Goal: Contribute content

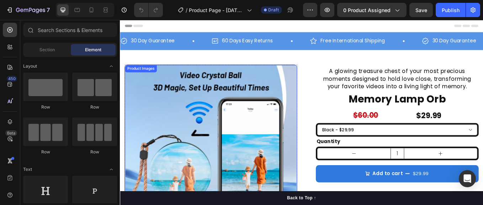
click at [149, 111] on img at bounding box center [227, 174] width 202 height 202
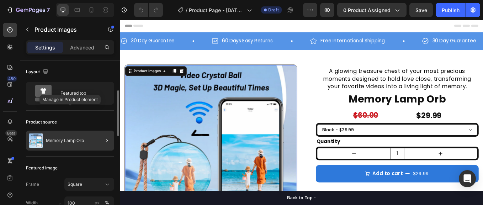
scroll to position [35, 0]
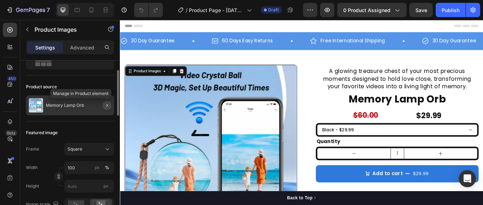
click at [104, 104] on icon "button" at bounding box center [107, 105] width 6 height 6
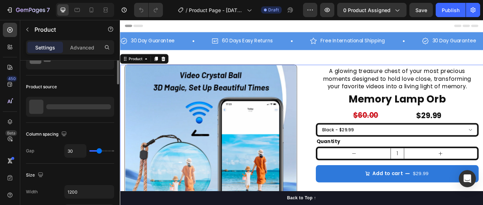
scroll to position [0, 0]
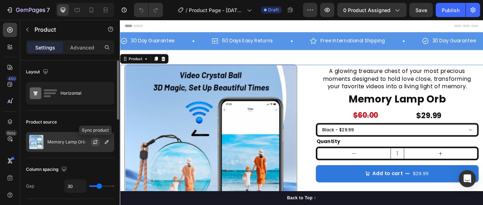
click at [95, 141] on icon "button" at bounding box center [96, 141] width 4 height 2
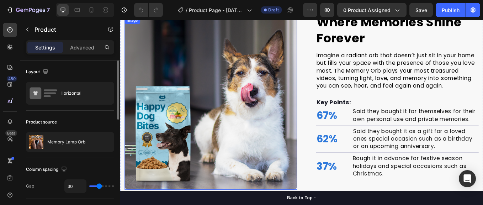
scroll to position [664, 0]
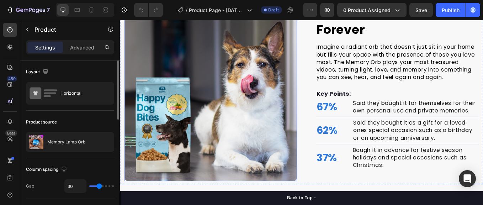
click at [228, 81] on img at bounding box center [226, 107] width 203 height 203
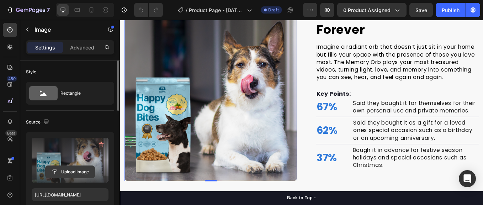
click at [73, 173] on input "file" at bounding box center [70, 172] width 49 height 12
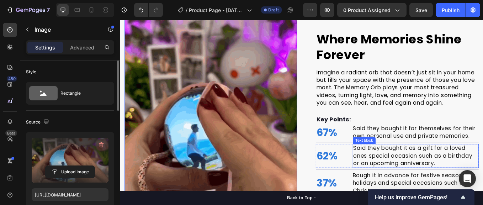
type input "[URL][DOMAIN_NAME]"
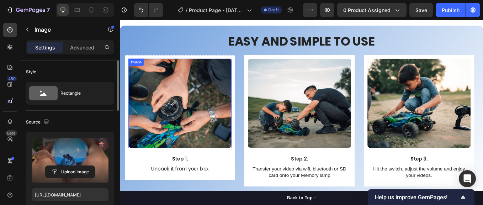
scroll to position [1463, 0]
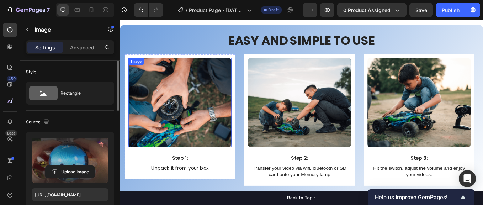
click at [184, 120] on img at bounding box center [190, 117] width 121 height 105
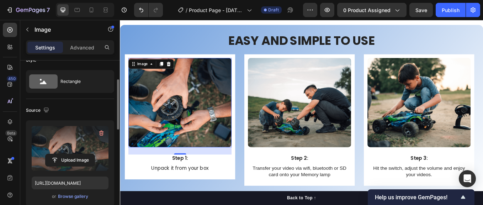
scroll to position [23, 0]
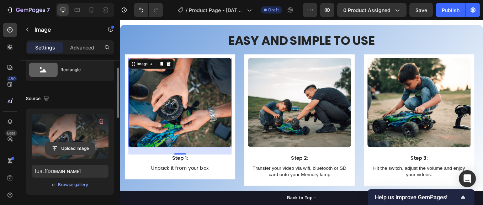
click at [71, 147] on input "file" at bounding box center [70, 148] width 49 height 12
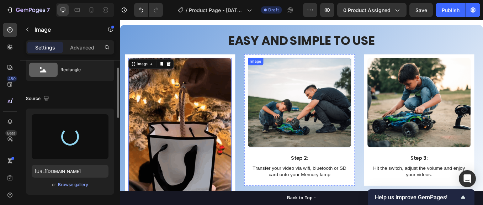
type input "[URL][DOMAIN_NAME]"
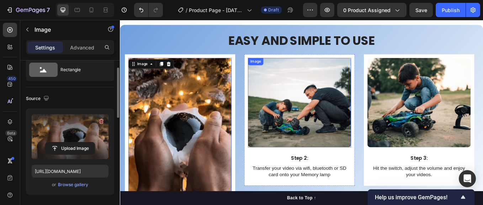
click at [330, 107] on img at bounding box center [330, 117] width 121 height 105
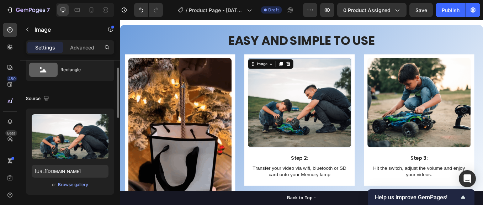
click at [328, 107] on img at bounding box center [330, 117] width 121 height 105
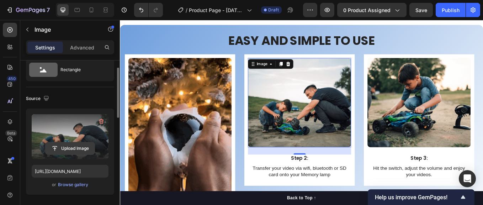
click at [70, 147] on input "file" at bounding box center [70, 148] width 49 height 12
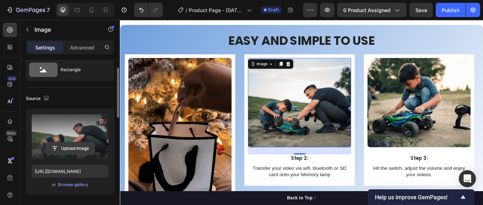
type input "C:\fakepath\lv_0_20250928014545-vmake.gif"
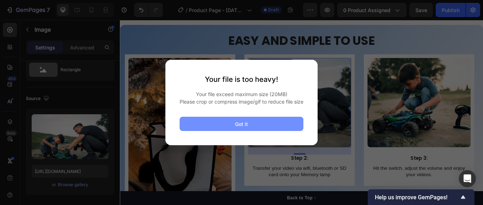
click at [240, 128] on div "Got it" at bounding box center [241, 123] width 13 height 7
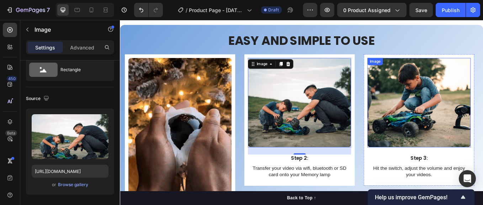
click at [478, 145] on img at bounding box center [471, 117] width 121 height 105
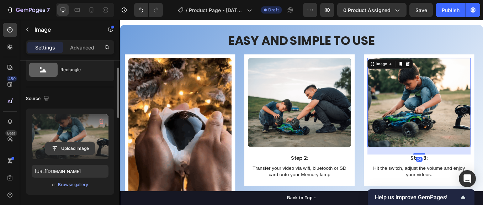
click at [68, 145] on input "file" at bounding box center [70, 148] width 49 height 12
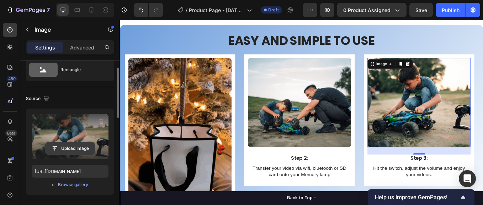
type input "C:\fakepath\lv_0_20250928015056-vmake.gif"
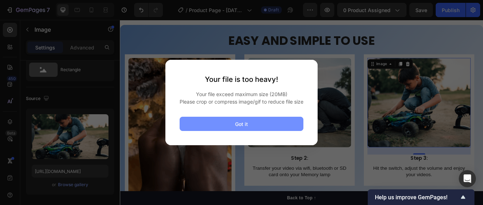
click at [234, 126] on button "Got it" at bounding box center [242, 124] width 124 height 14
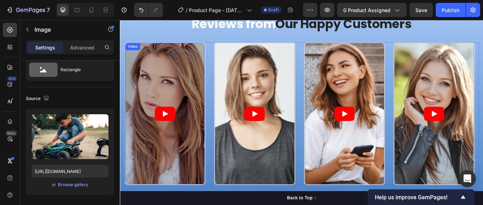
scroll to position [416, 0]
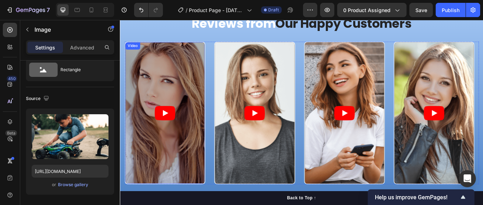
click at [166, 61] on article at bounding box center [172, 129] width 93 height 166
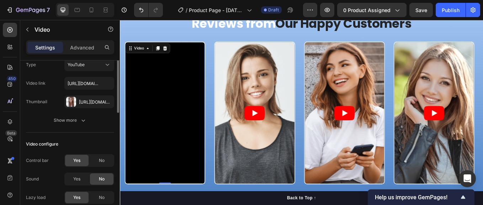
scroll to position [0, 0]
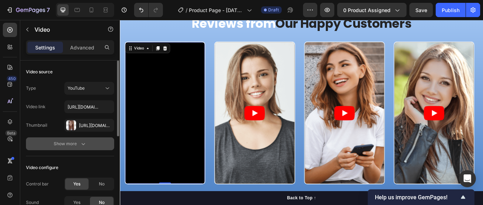
click at [68, 143] on div "Show more" at bounding box center [70, 143] width 33 height 7
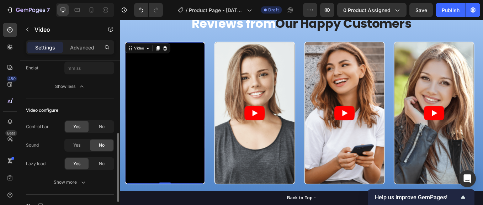
scroll to position [118, 0]
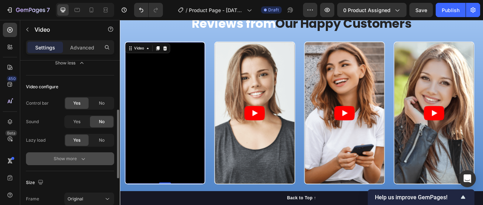
click at [71, 157] on div "Show more" at bounding box center [70, 158] width 33 height 7
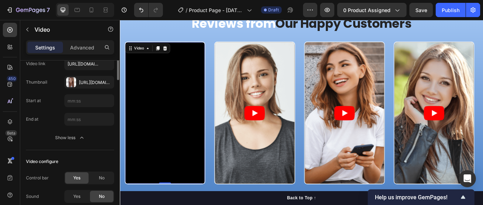
scroll to position [0, 0]
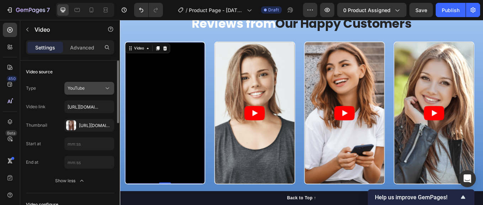
click at [99, 85] on div "YouTube" at bounding box center [86, 88] width 36 height 6
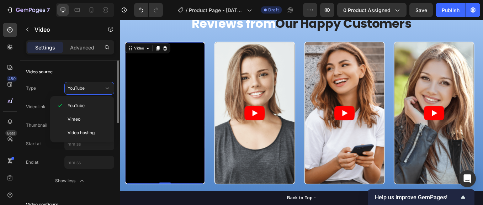
click at [87, 67] on div "Video source" at bounding box center [70, 71] width 88 height 11
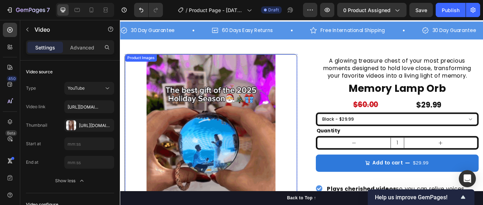
scroll to position [48, 0]
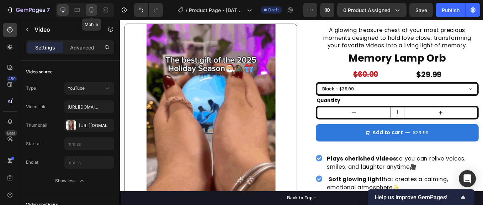
click at [91, 10] on icon at bounding box center [91, 9] width 7 height 7
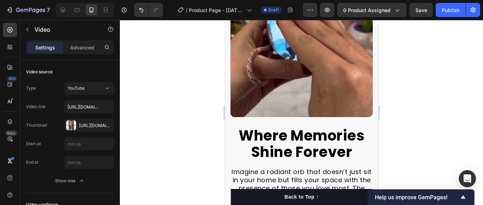
scroll to position [937, 0]
